Goal: Communication & Community: Connect with others

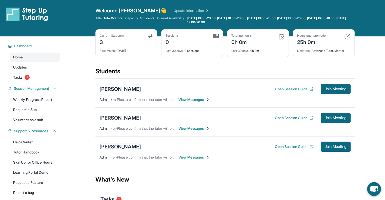
click at [124, 144] on div "[PERSON_NAME]" at bounding box center [120, 146] width 42 height 7
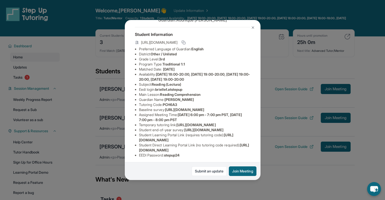
scroll to position [19, 0]
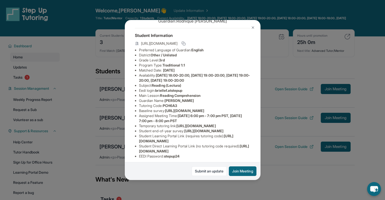
click at [253, 27] on img at bounding box center [253, 28] width 4 height 4
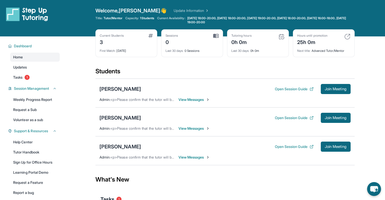
click at [193, 127] on span "View Messages" at bounding box center [194, 128] width 32 height 5
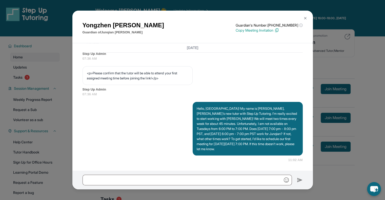
scroll to position [330, 0]
click at [305, 17] on img at bounding box center [305, 18] width 4 height 4
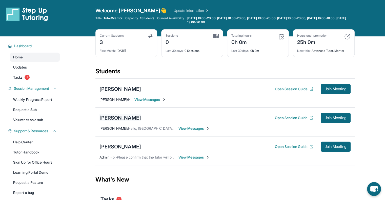
click at [122, 117] on div "[PERSON_NAME]" at bounding box center [120, 117] width 42 height 7
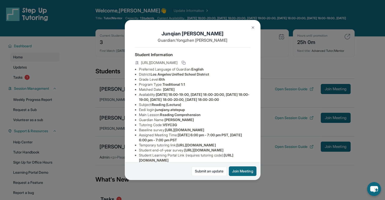
scroll to position [0, 1]
click at [253, 26] on img at bounding box center [253, 28] width 4 height 4
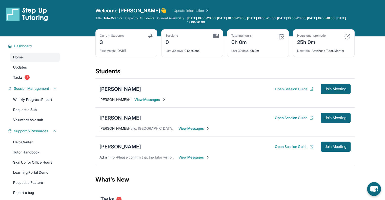
click at [122, 88] on div "[PERSON_NAME]" at bounding box center [120, 89] width 42 height 7
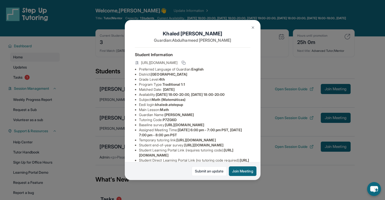
click at [252, 28] on img at bounding box center [253, 28] width 4 height 4
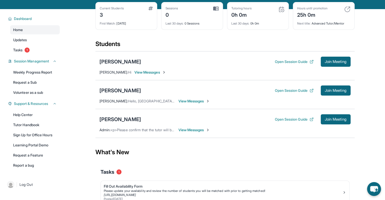
scroll to position [0, 0]
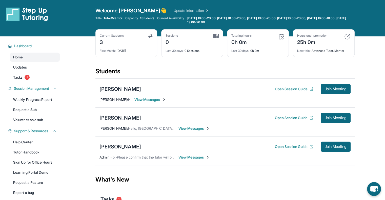
click at [156, 157] on span "<p>Please confirm that the tutor will be able to attend your first assigned mee…" at bounding box center [201, 157] width 183 height 4
click at [162, 97] on span "View Messages" at bounding box center [150, 99] width 32 height 5
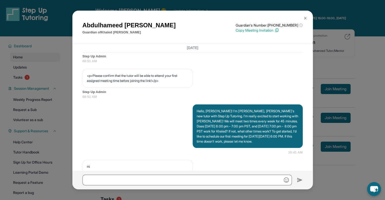
scroll to position [308, 0]
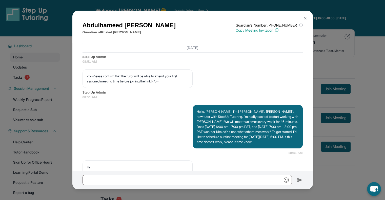
click at [306, 18] on img at bounding box center [305, 18] width 4 height 4
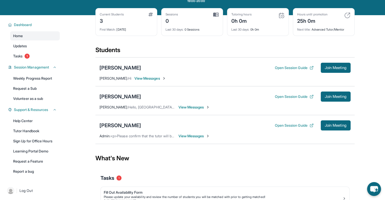
scroll to position [23, 0]
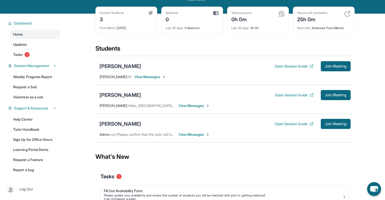
click at [190, 132] on span "View Messages" at bounding box center [194, 134] width 32 height 5
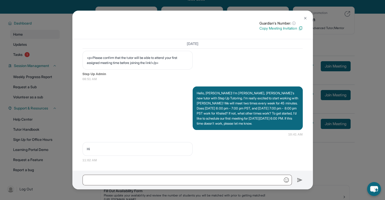
scroll to position [341, 0]
click at [304, 16] on img at bounding box center [305, 18] width 4 height 4
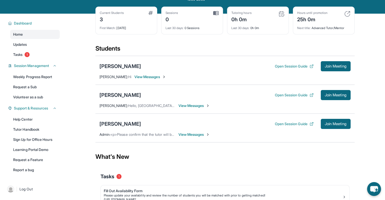
click at [210, 133] on img at bounding box center [208, 135] width 4 height 4
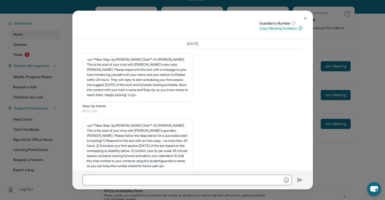
scroll to position [0, 0]
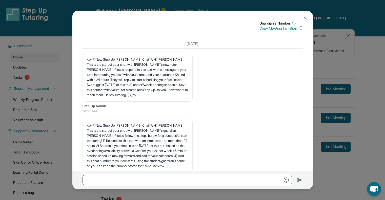
click at [304, 17] on img at bounding box center [305, 18] width 4 height 4
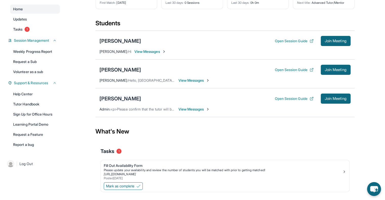
scroll to position [59, 0]
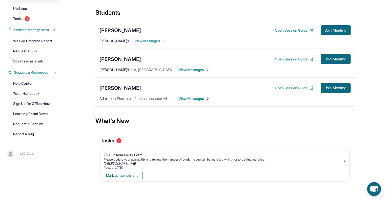
click at [203, 72] on span "View Messages" at bounding box center [194, 69] width 32 height 5
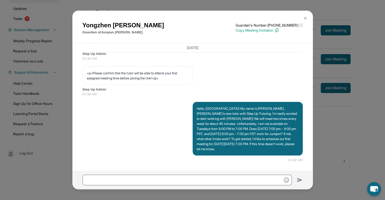
scroll to position [330, 0]
click at [304, 20] on button at bounding box center [305, 18] width 10 height 10
